Goal: Task Accomplishment & Management: Use online tool/utility

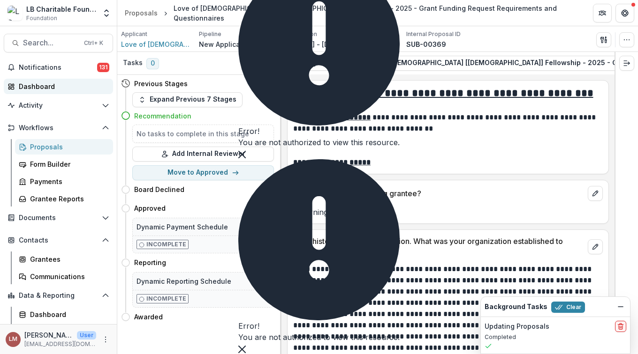
click at [33, 88] on div "Dashboard" at bounding box center [62, 87] width 87 height 10
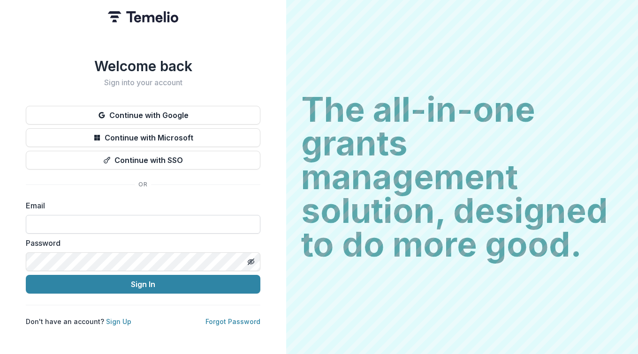
click at [57, 220] on input at bounding box center [143, 224] width 234 height 19
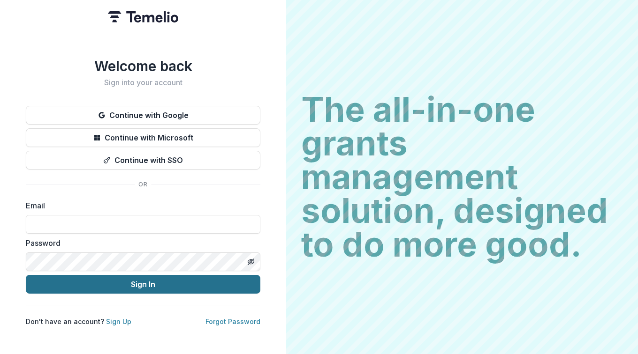
click at [111, 282] on button "Sign In" at bounding box center [143, 284] width 234 height 19
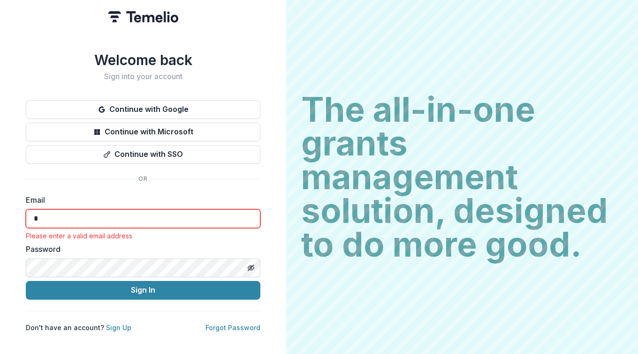
type input "**********"
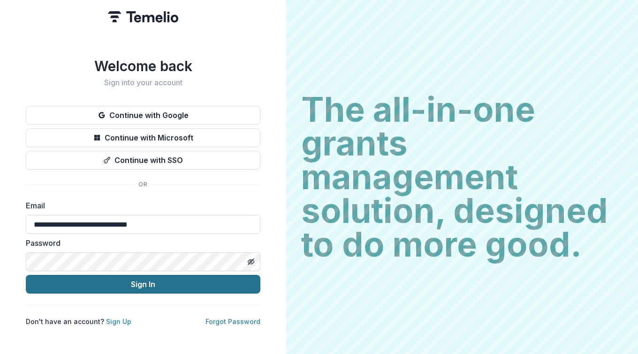
click at [131, 281] on button "Sign In" at bounding box center [143, 284] width 234 height 19
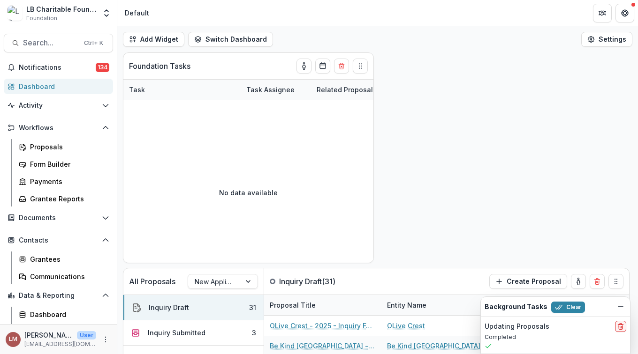
click at [28, 90] on div "Dashboard" at bounding box center [62, 87] width 87 height 10
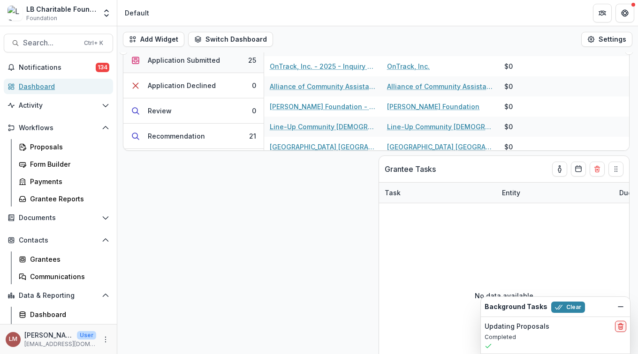
scroll to position [58, 0]
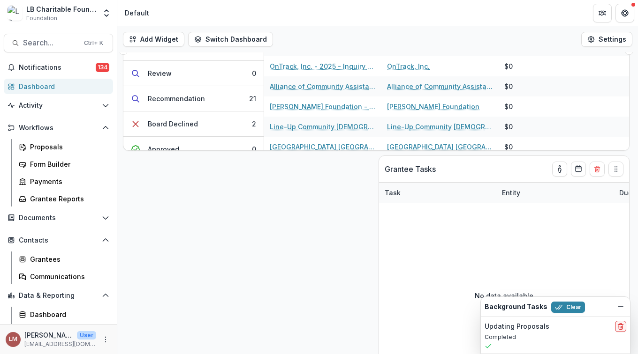
click at [204, 92] on button "Recommendation 21" at bounding box center [193, 98] width 140 height 25
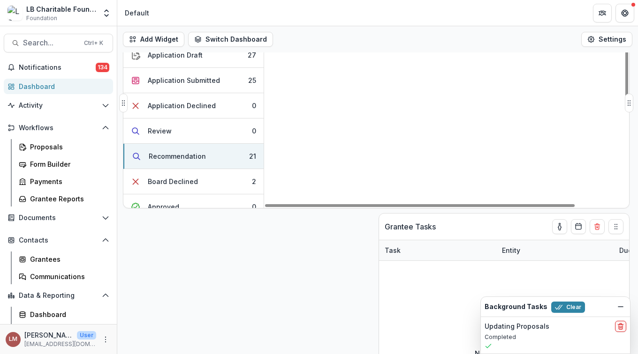
scroll to position [0, 0]
click at [296, 134] on link "3XL INC - 2025 - Inquiry Form" at bounding box center [318, 136] width 96 height 10
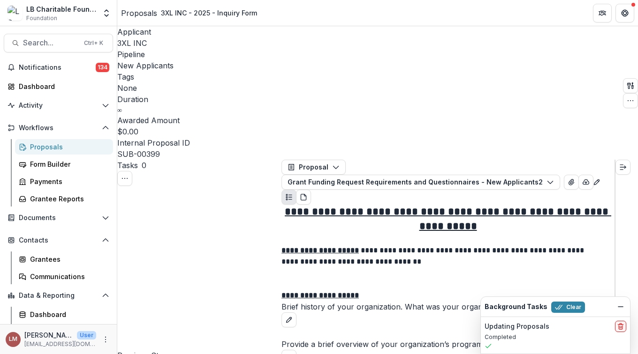
scroll to position [1262, 0]
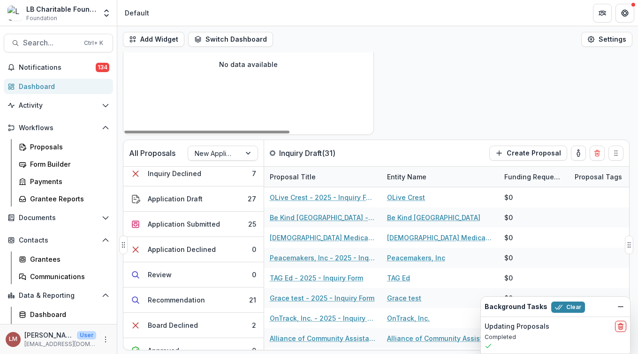
scroll to position [57, 0]
click at [189, 300] on div "Recommendation" at bounding box center [176, 300] width 57 height 10
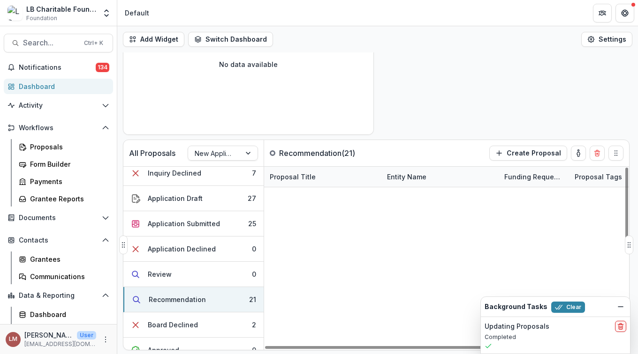
scroll to position [78, 0]
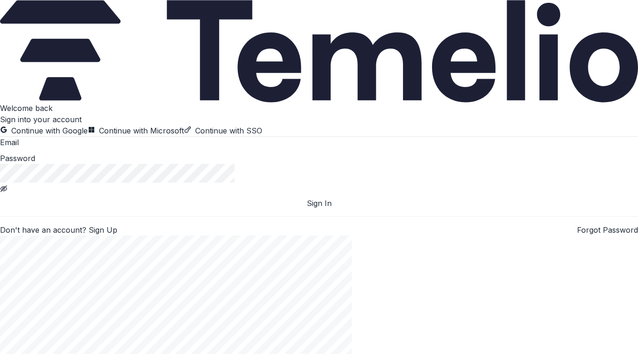
click at [85, 149] on input at bounding box center [56, 143] width 75 height 11
type input "**********"
click at [118, 209] on button "Sign In" at bounding box center [319, 203] width 638 height 11
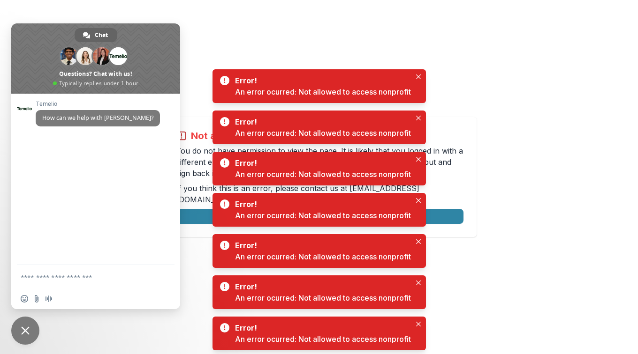
click at [302, 38] on div "Not allowed to view page You do not have permission to view the page. It is lik…" at bounding box center [319, 177] width 638 height 354
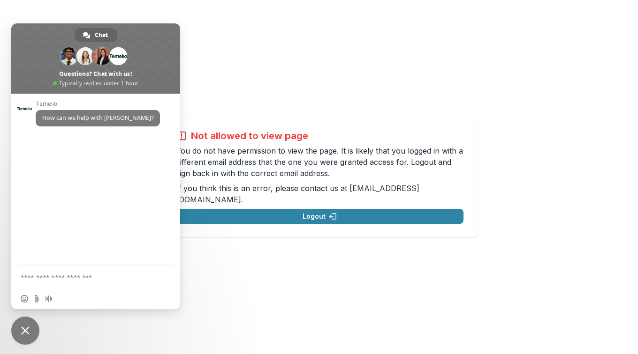
click at [31, 328] on span "Close chat" at bounding box center [25, 331] width 28 height 28
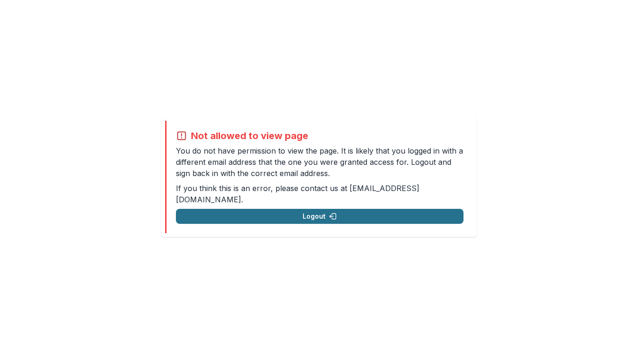
click at [319, 213] on button "Logout" at bounding box center [319, 216] width 287 height 15
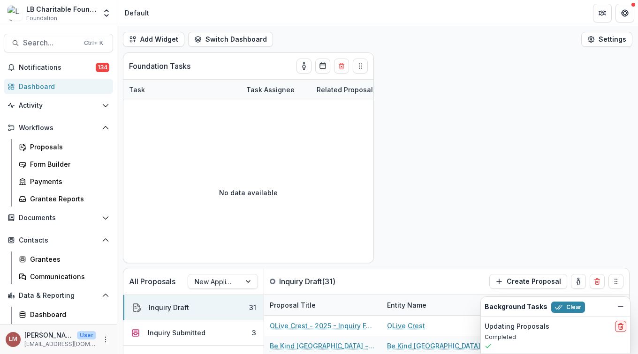
click at [19, 86] on div "Dashboard" at bounding box center [62, 87] width 87 height 10
click at [46, 88] on div "Dashboard" at bounding box center [62, 87] width 87 height 10
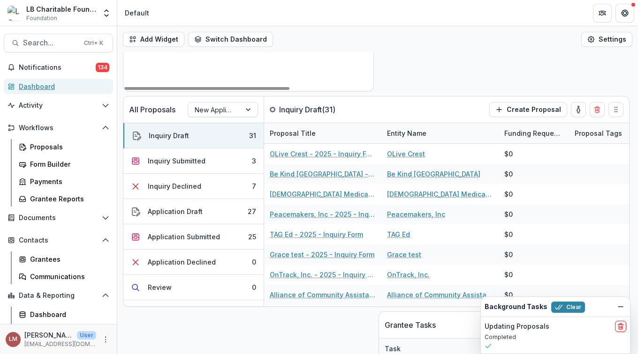
scroll to position [173, 0]
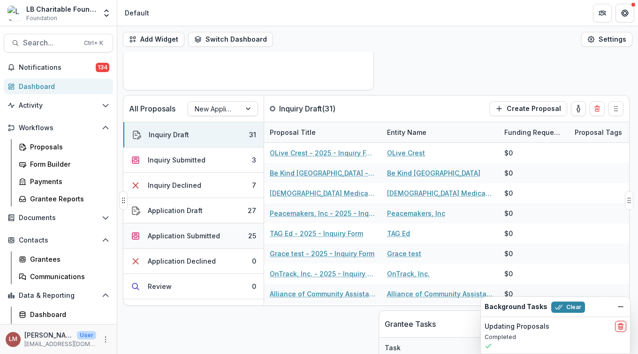
click at [193, 236] on div "Application Submitted" at bounding box center [184, 236] width 72 height 10
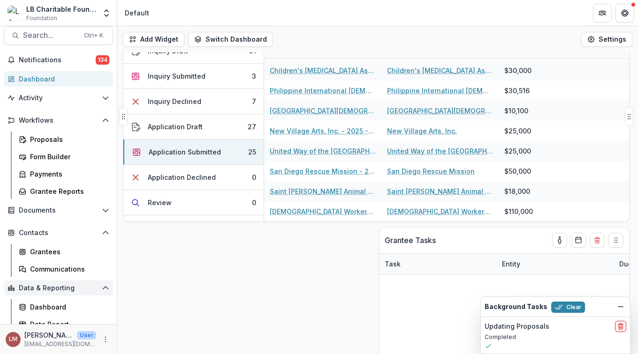
scroll to position [15, 0]
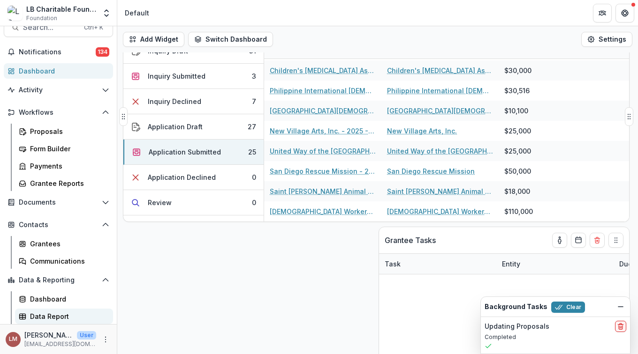
click at [44, 314] on div "Data Report" at bounding box center [67, 317] width 75 height 10
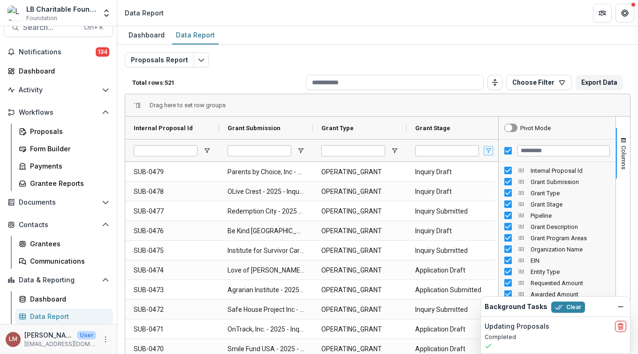
click at [488, 151] on span "Open Filter Menu" at bounding box center [488, 151] width 8 height 8
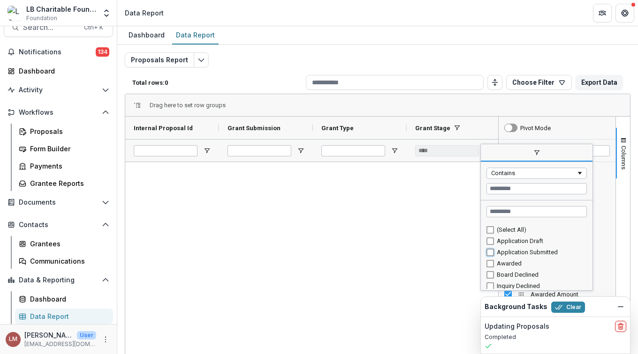
type input "**********"
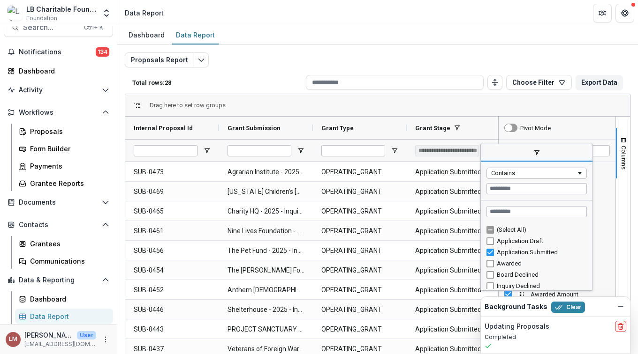
scroll to position [37, 0]
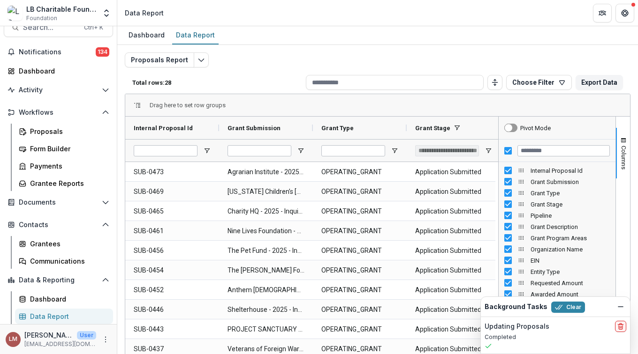
click at [561, 99] on div "Drag here to set row groups" at bounding box center [377, 105] width 504 height 23
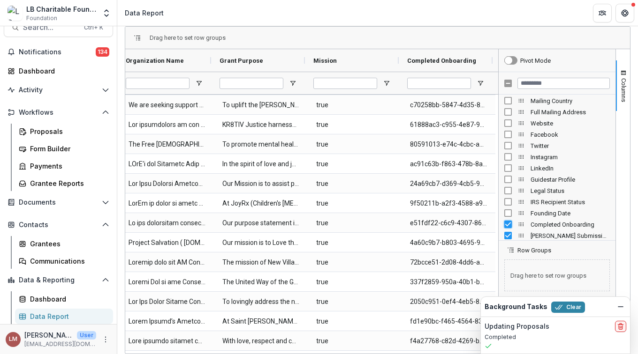
scroll to position [0, 102]
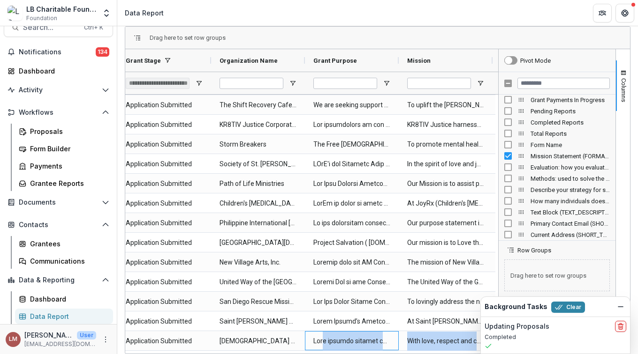
drag, startPoint x: 323, startPoint y: 351, endPoint x: 395, endPoint y: 360, distance: 73.2
click at [395, 354] on html "Skip to content LB Charitable Foundation Foundation Foundations LB Charitable F…" at bounding box center [319, 177] width 638 height 354
click at [588, 250] on div "Row Groups" at bounding box center [556, 247] width 117 height 13
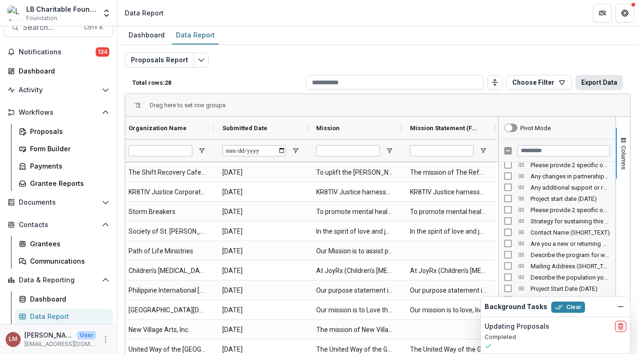
click at [597, 82] on button "Export Data" at bounding box center [598, 82] width 47 height 15
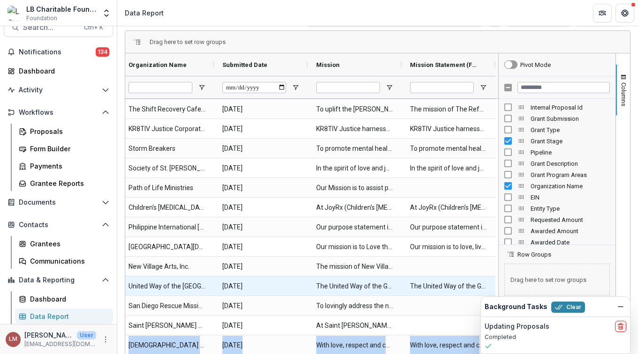
scroll to position [68, 0]
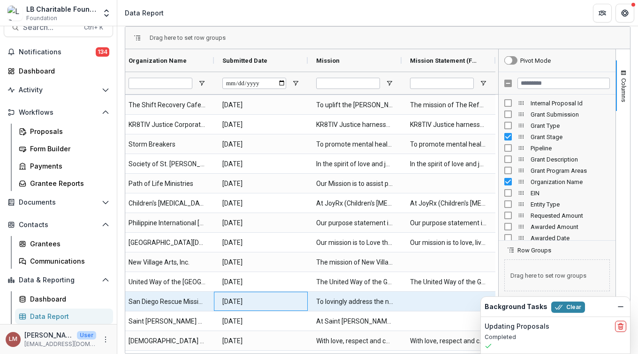
click at [289, 297] on Date-998 "[DATE]" at bounding box center [260, 302] width 77 height 19
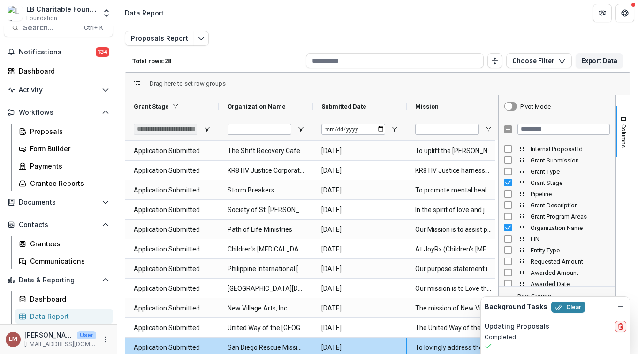
scroll to position [0, 0]
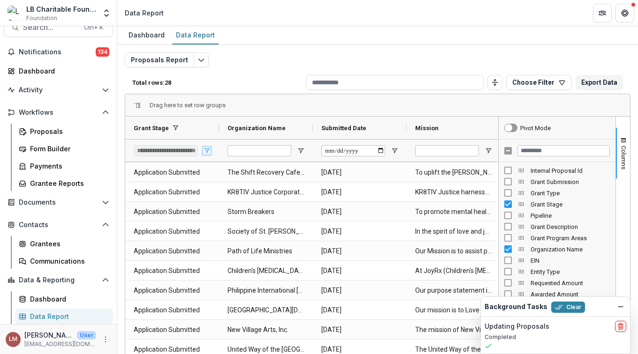
click at [207, 151] on span "Open Filter Menu" at bounding box center [207, 151] width 8 height 8
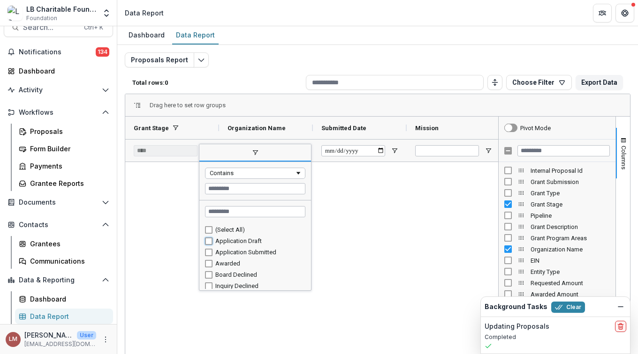
type input "**********"
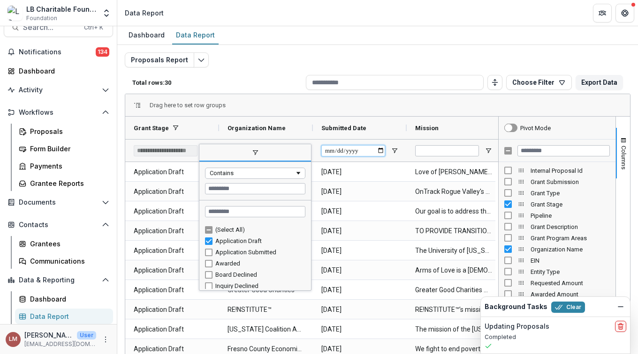
click at [381, 150] on input "Submitted Date Filter Input" at bounding box center [353, 150] width 64 height 11
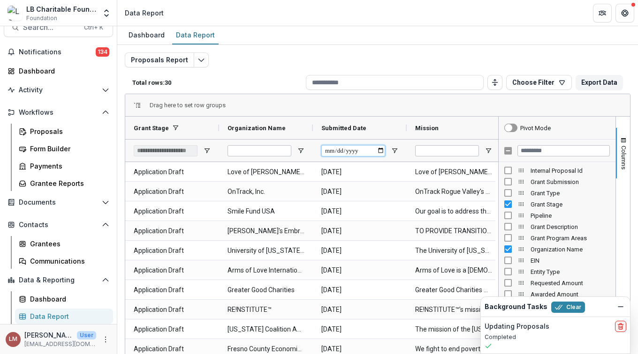
click at [380, 150] on input "Submitted Date Filter Input" at bounding box center [353, 150] width 64 height 11
click at [377, 149] on input "Submitted Date Filter Input" at bounding box center [353, 150] width 64 height 11
click at [395, 150] on span "Open Filter Menu" at bounding box center [395, 151] width 8 height 8
click at [450, 129] on div "Mission" at bounding box center [449, 128] width 69 height 18
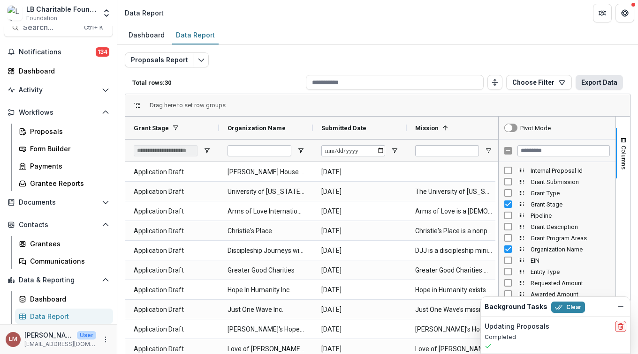
click at [600, 89] on button "Export Data" at bounding box center [598, 82] width 47 height 15
